Goal: Find specific page/section: Find specific page/section

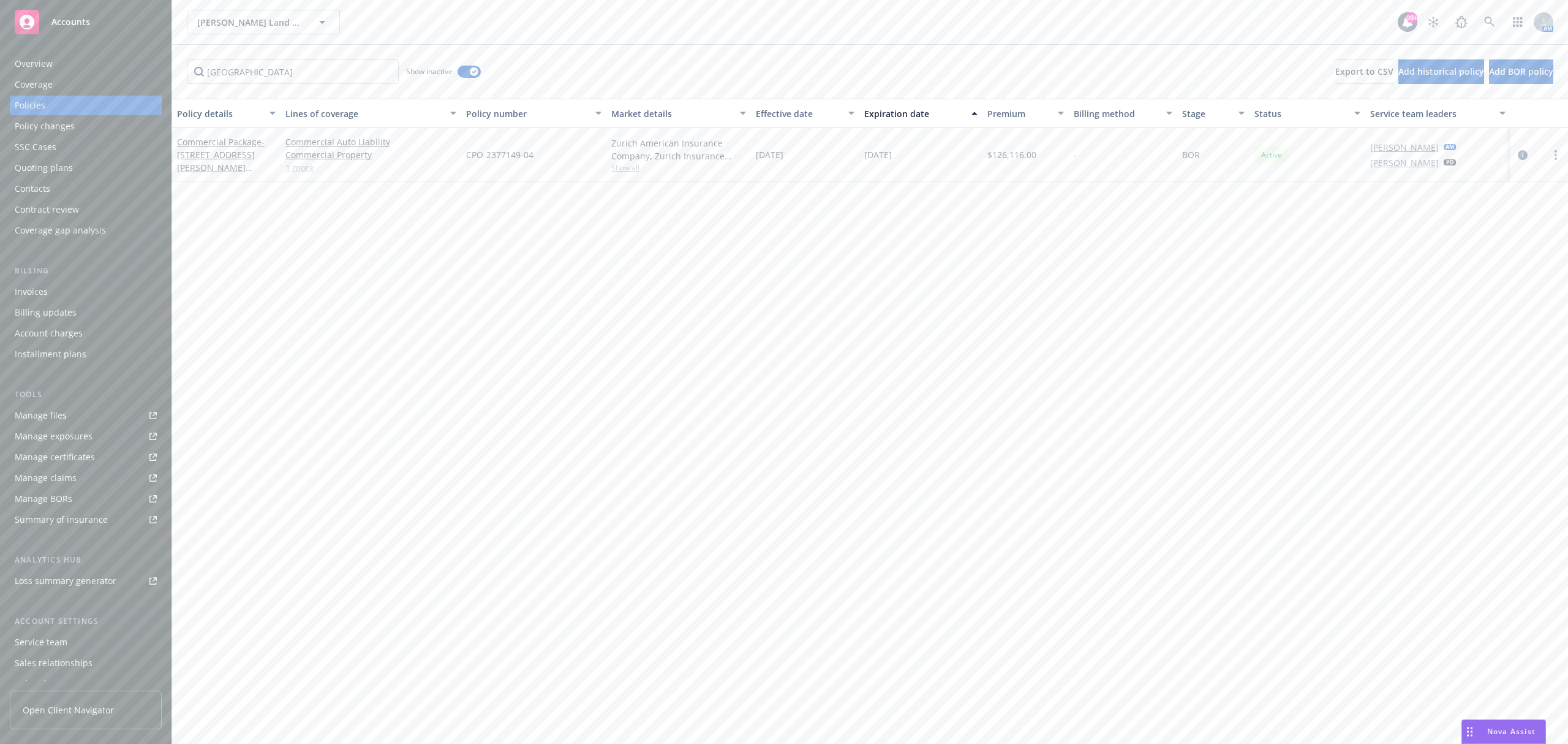
click at [35, 286] on div "Invoices" at bounding box center [31, 291] width 33 height 19
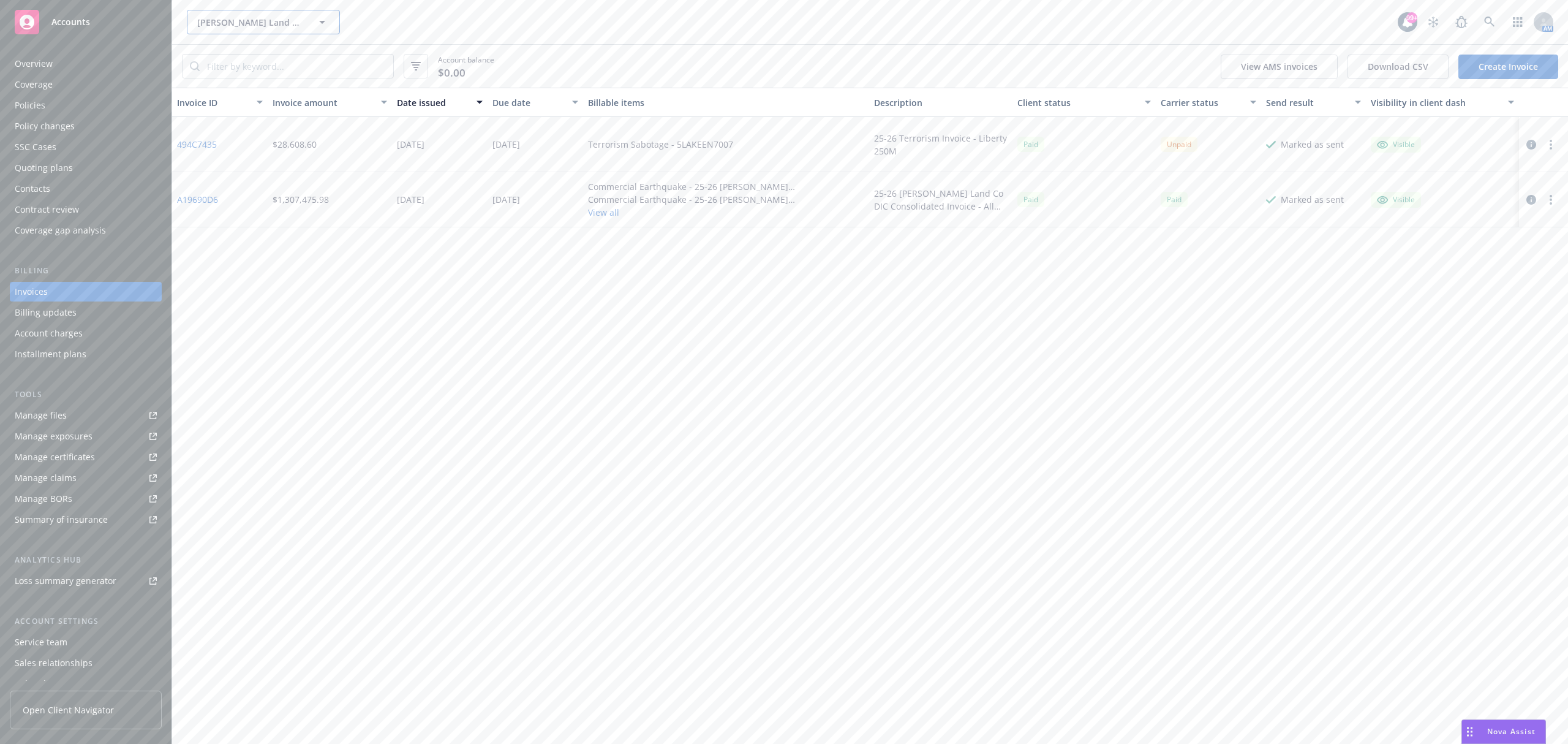
click at [243, 16] on span "[PERSON_NAME] Land Company" at bounding box center [249, 22] width 106 height 13
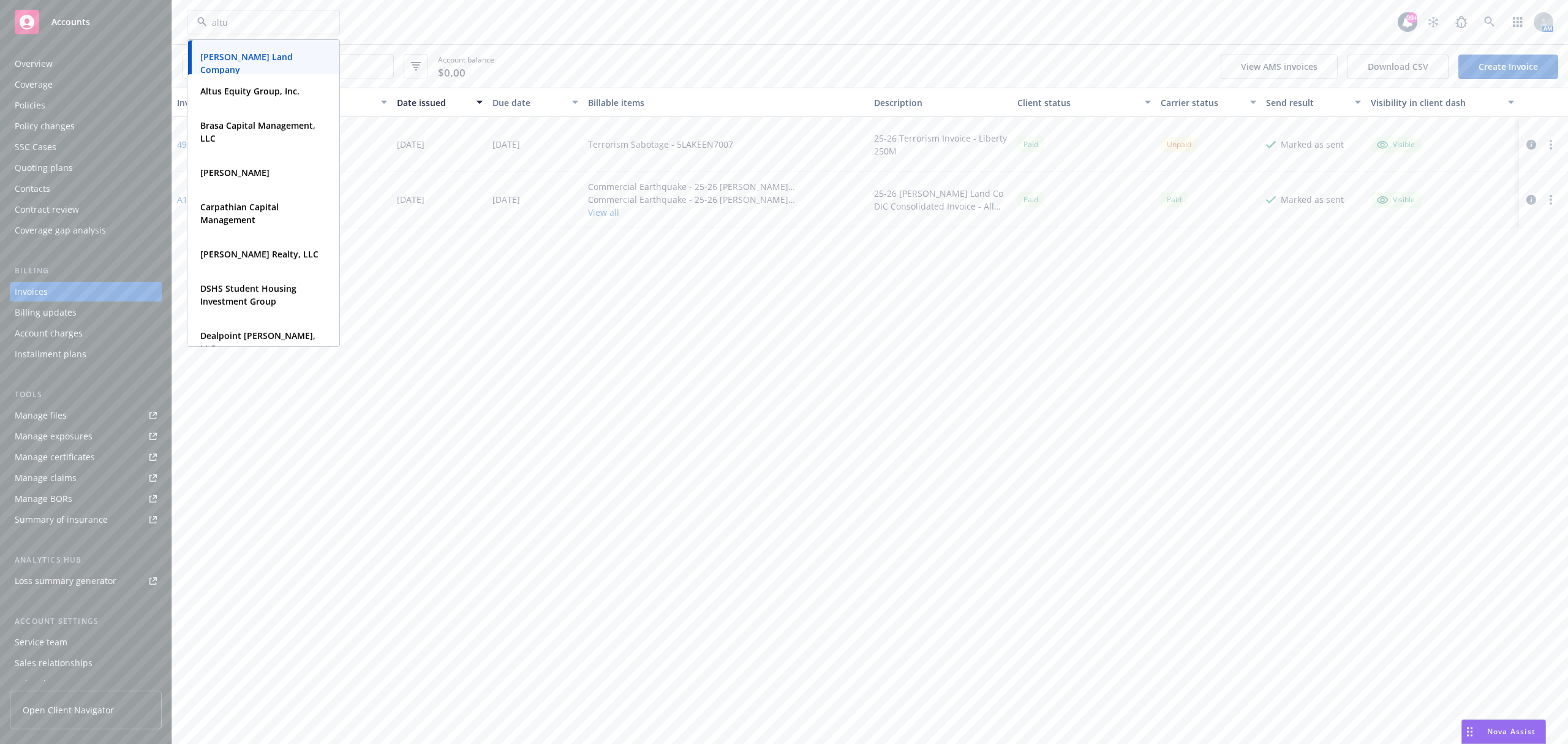
type input "altus"
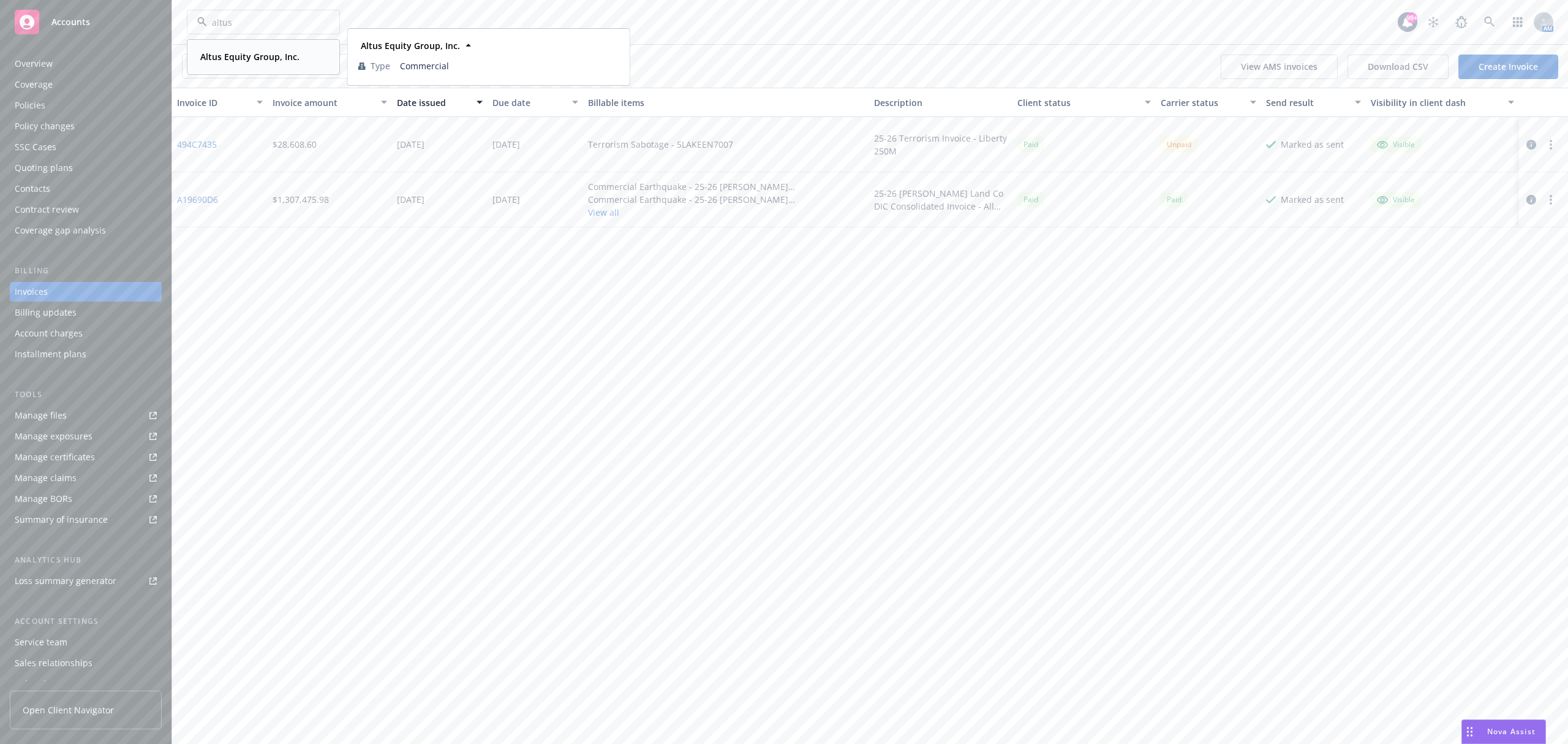
click at [271, 57] on strong "Altus Equity Group, Inc." at bounding box center [250, 56] width 99 height 12
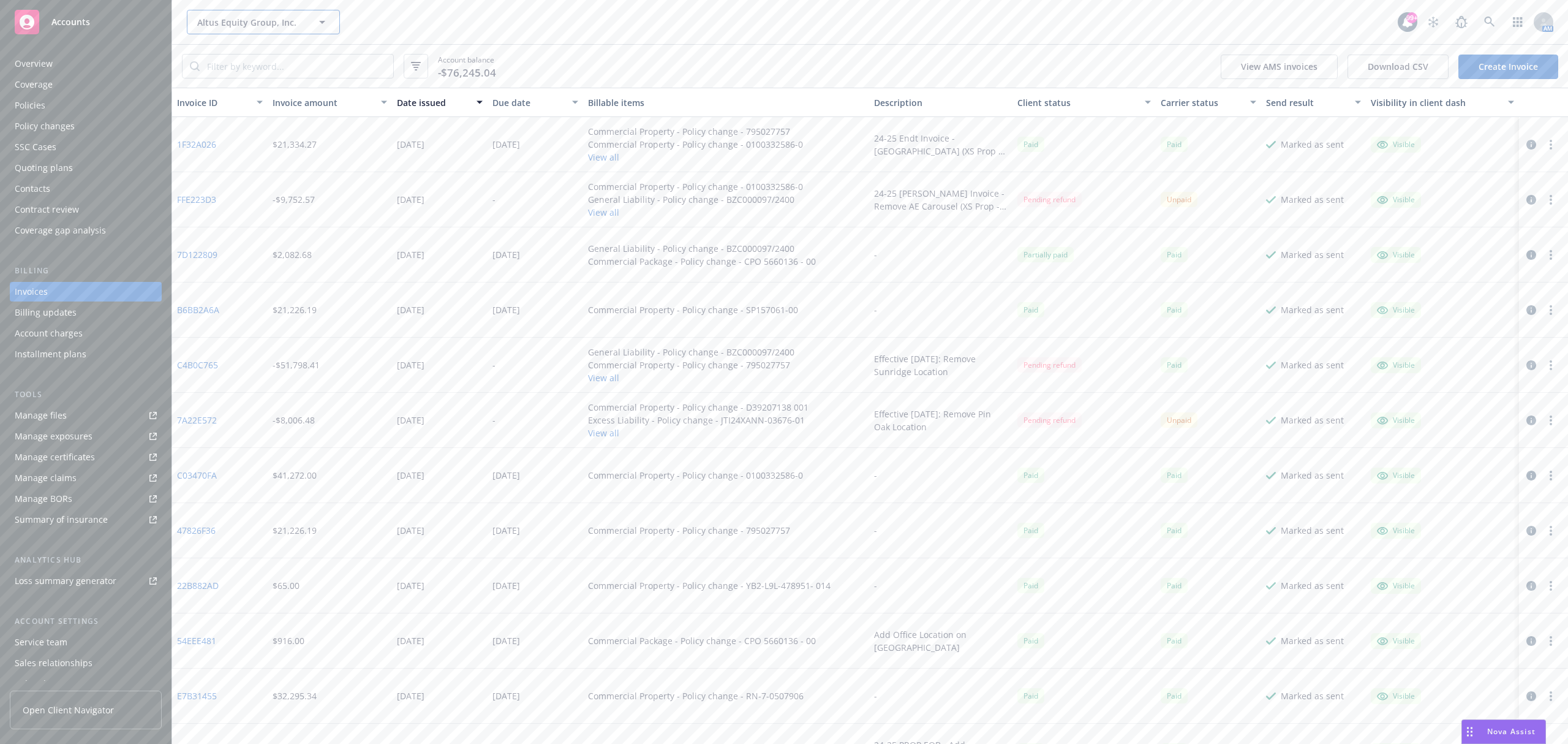
click at [223, 20] on span "Altus Equity Group, Inc." at bounding box center [249, 22] width 106 height 13
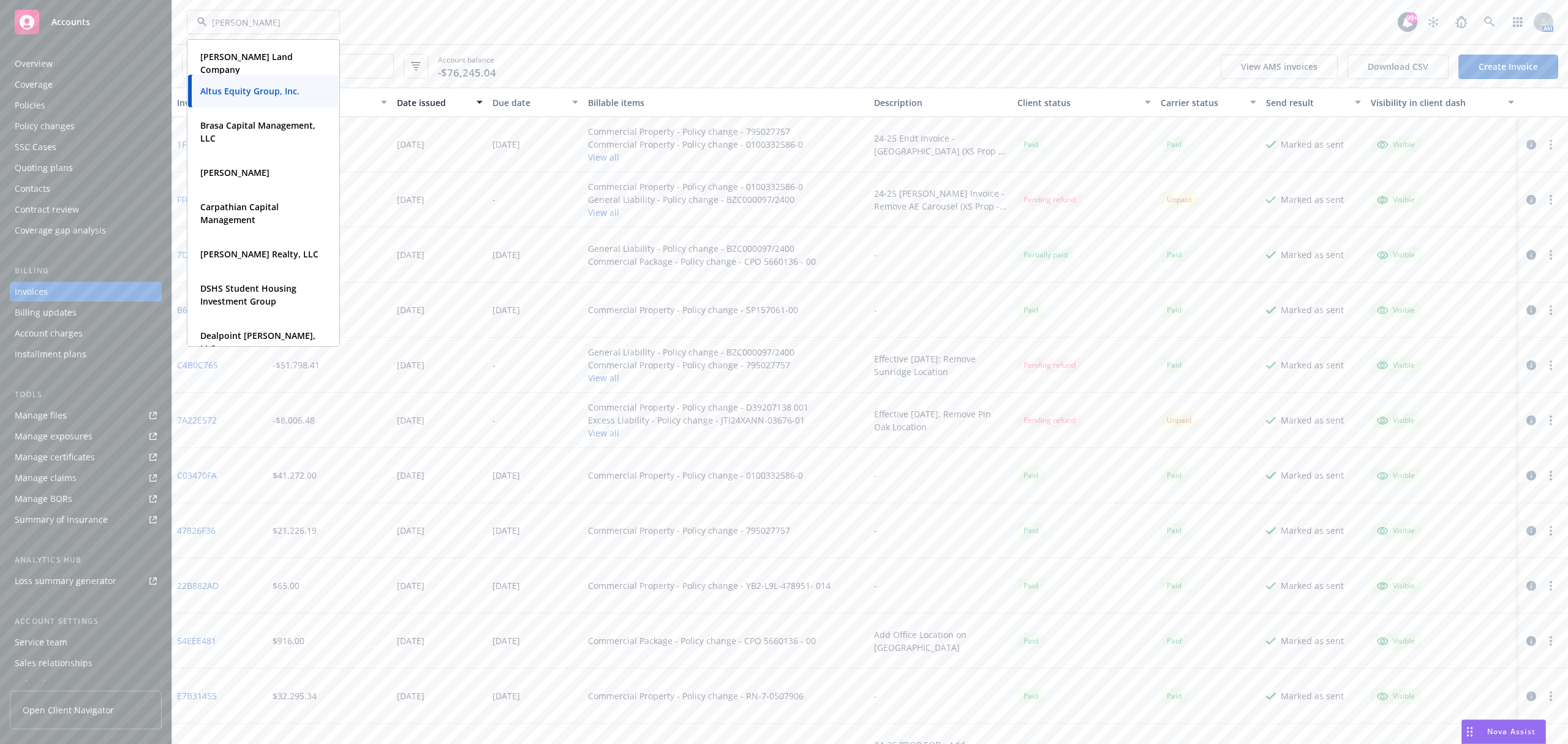
type input "[PERSON_NAME]"
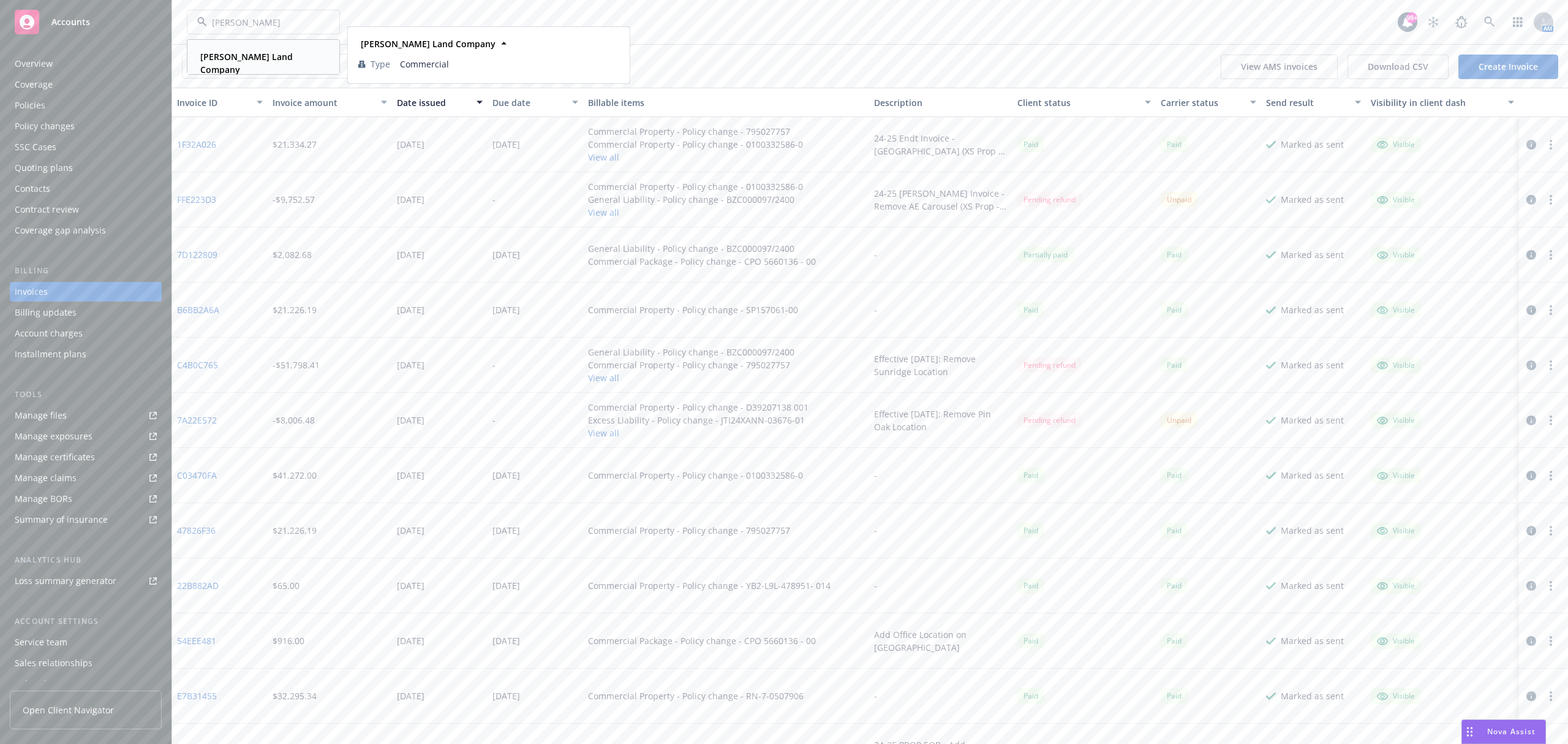
click at [284, 54] on strong "[PERSON_NAME] Land Company" at bounding box center [247, 63] width 92 height 25
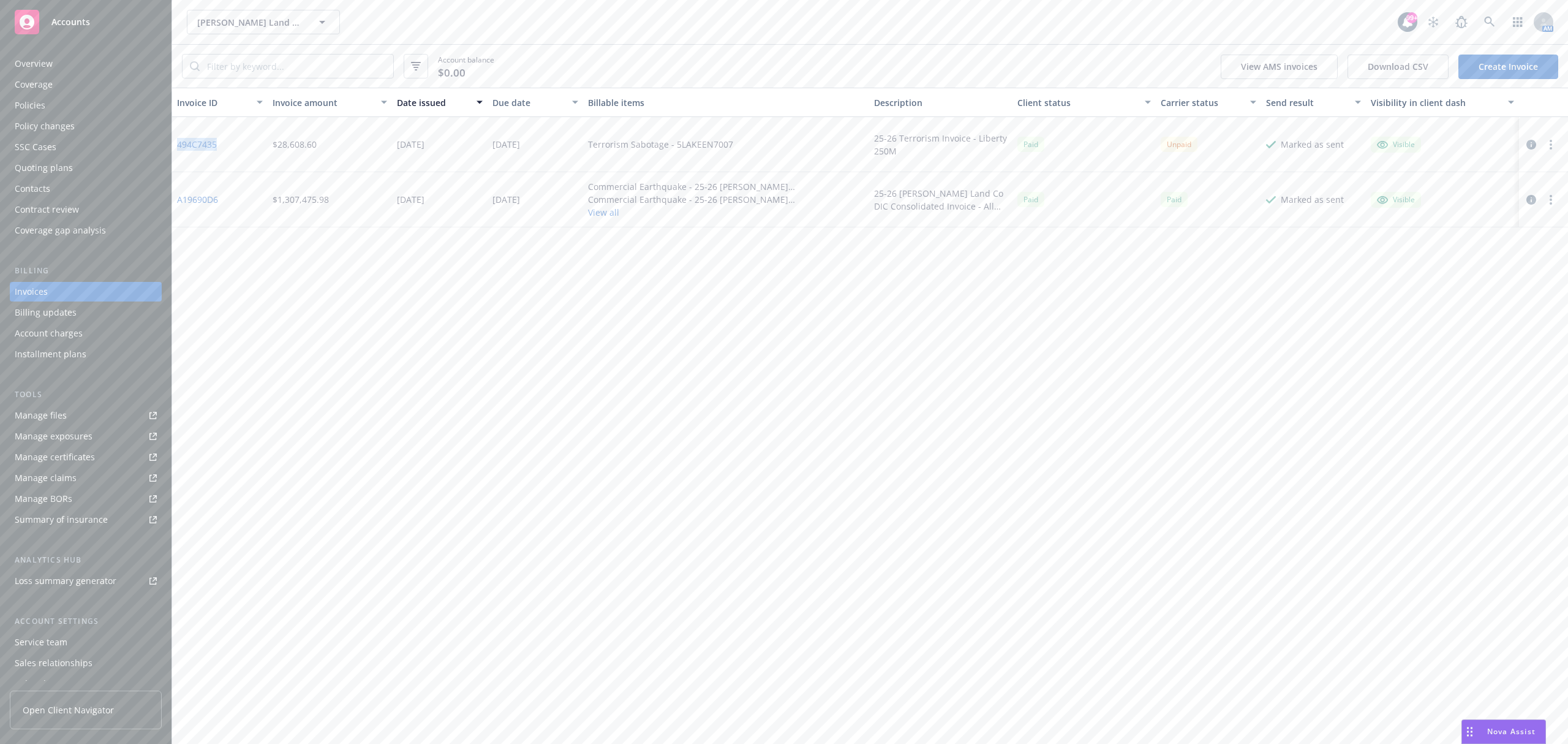
drag, startPoint x: 234, startPoint y: 144, endPoint x: 172, endPoint y: 140, distance: 62.1
click at [172, 140] on div "494C7435" at bounding box center [220, 145] width 96 height 55
copy link "494C7435"
